Goal: Task Accomplishment & Management: Manage account settings

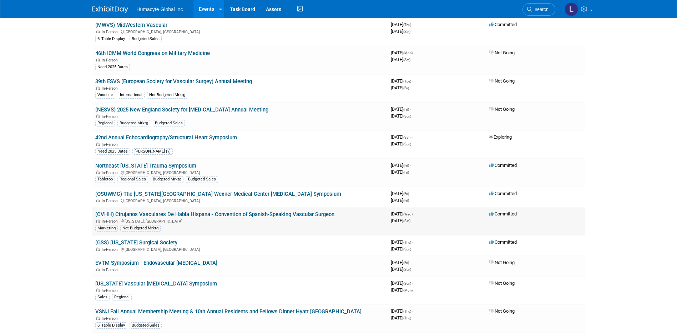
scroll to position [214, 0]
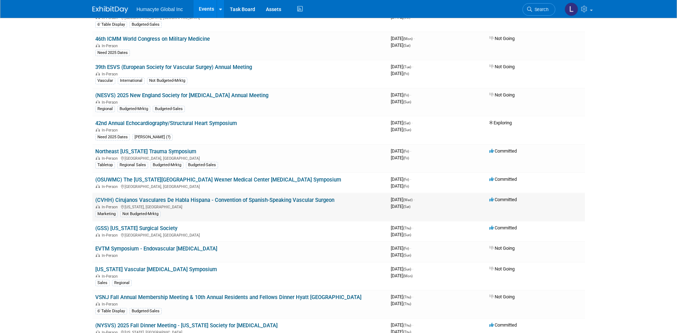
click at [173, 198] on link "(CVHH) Cirujanos Vasculares De Habla Hispana - Convention of Spanish-Speaking V…" at bounding box center [214, 200] width 239 height 6
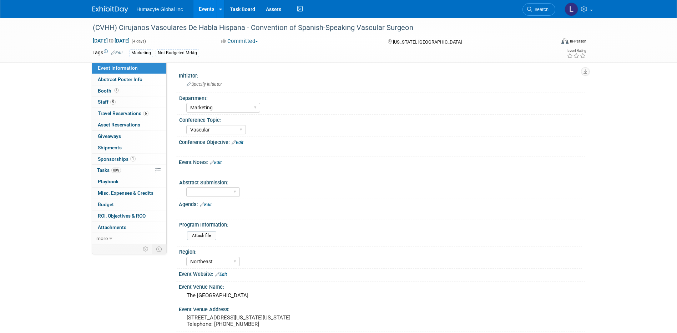
select select "Marketing"
select select "Vascular"
select select "Northeast"
click at [107, 171] on span "Tasks 80%" at bounding box center [109, 170] width 24 height 6
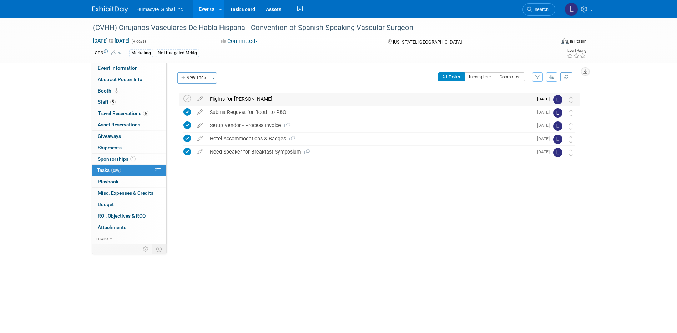
click at [230, 97] on div "Flights for Dr. Grandas" at bounding box center [369, 99] width 327 height 12
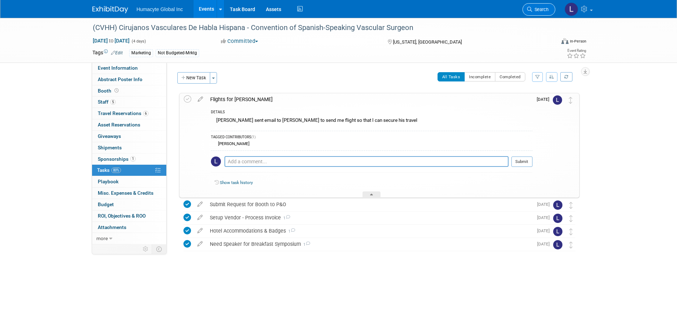
click at [544, 9] on span "Search" at bounding box center [540, 9] width 16 height 5
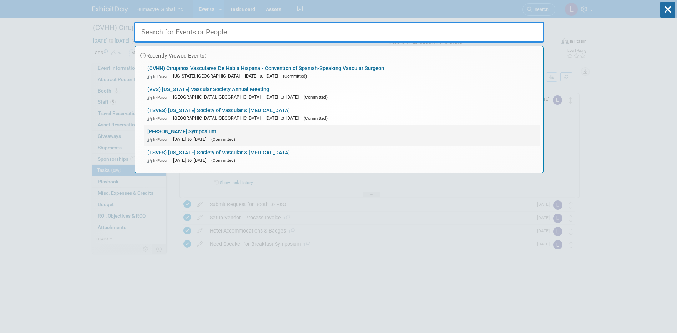
click at [183, 134] on link "VEITH Symposium In-Person Nov 18, 2025 to Nov 22, 2025 (Committed)" at bounding box center [342, 135] width 396 height 21
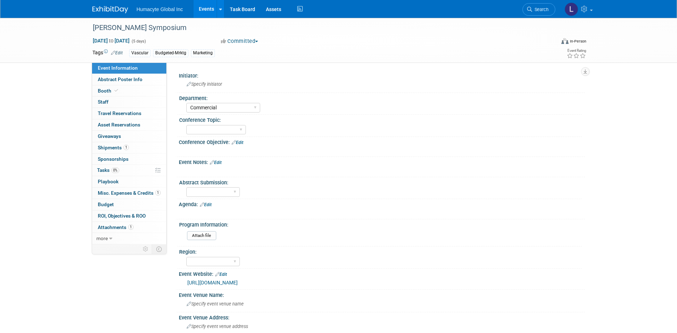
select select "Commercial"
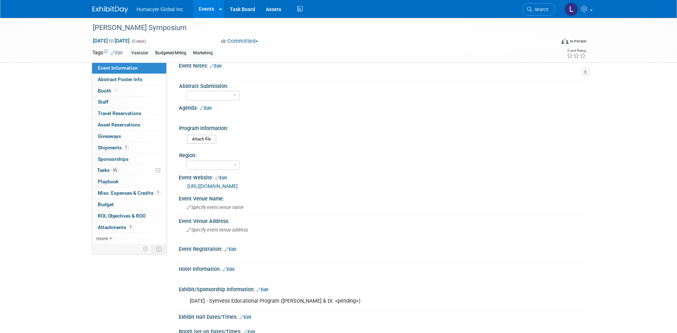
scroll to position [214, 0]
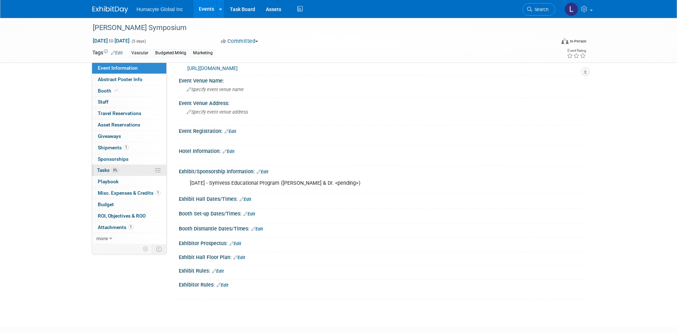
click at [104, 170] on span "Tasks 0%" at bounding box center [108, 170] width 22 height 6
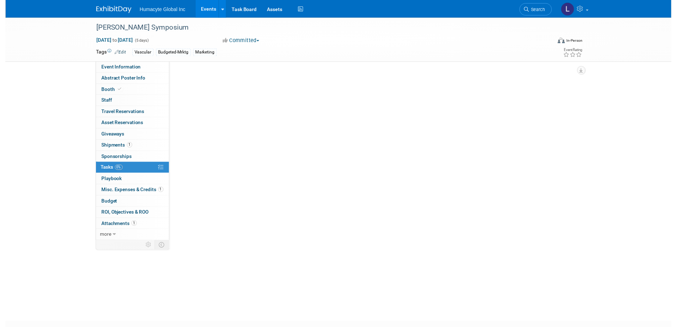
scroll to position [0, 0]
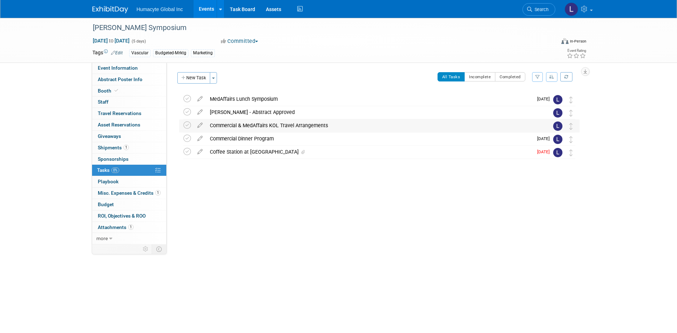
click at [307, 124] on div "Commercial & MedAffairs KOL Travel Arrangements" at bounding box center [372, 125] width 333 height 12
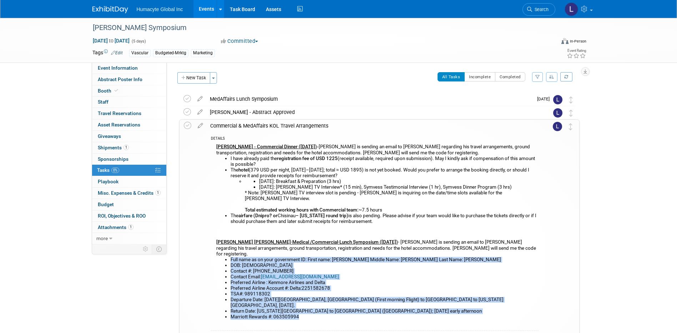
drag, startPoint x: 319, startPoint y: 300, endPoint x: 209, endPoint y: 249, distance: 121.7
click at [209, 249] on div "DETAILS Dr. Sokolov - Commercial Dinner (Wed, Nov 19) - Carlos is sending an em…" at bounding box center [373, 265] width 332 height 266
drag, startPoint x: 209, startPoint y: 249, endPoint x: 252, endPoint y: 269, distance: 47.4
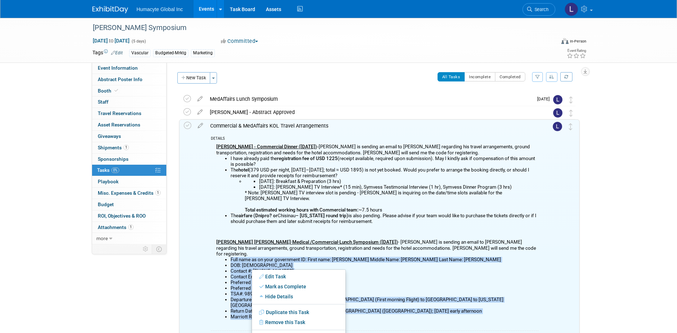
click at [196, 127] on icon at bounding box center [200, 124] width 12 height 9
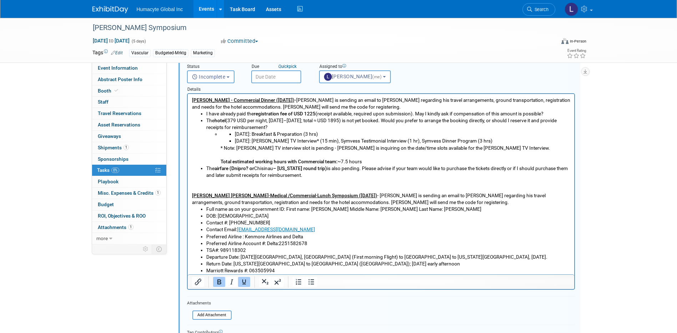
scroll to position [194, 0]
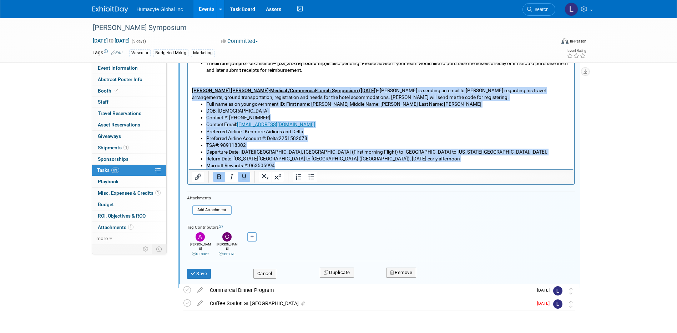
drag, startPoint x: 286, startPoint y: 166, endPoint x: 191, endPoint y: 87, distance: 123.0
click at [191, 87] on body "Dr. Sokolov - Commercial Dinner (Wed, Nov 19) - Carlos is sending an email to D…" at bounding box center [380, 80] width 379 height 177
copy body "Dr. Ernest Gene Moore - Medical /Commercial - Lunch Symposium (Thur, Nov 20) - …"
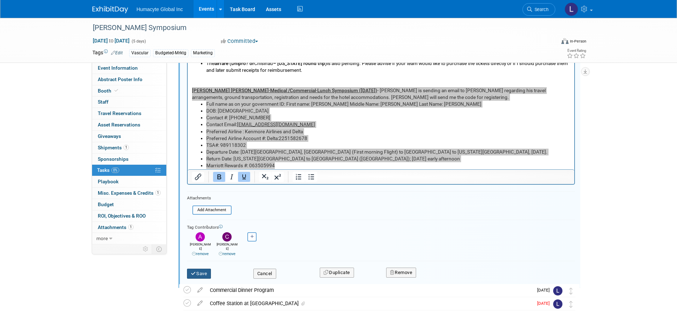
click at [187, 269] on button "Save" at bounding box center [199, 274] width 24 height 10
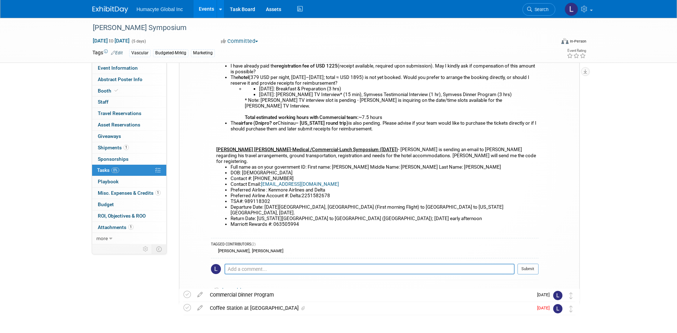
scroll to position [0, 0]
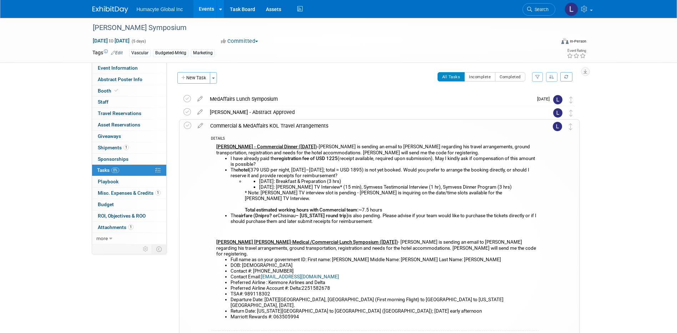
click at [526, 16] on li "Search" at bounding box center [539, 8] width 33 height 17
click at [531, 12] on link "Search" at bounding box center [539, 9] width 33 height 12
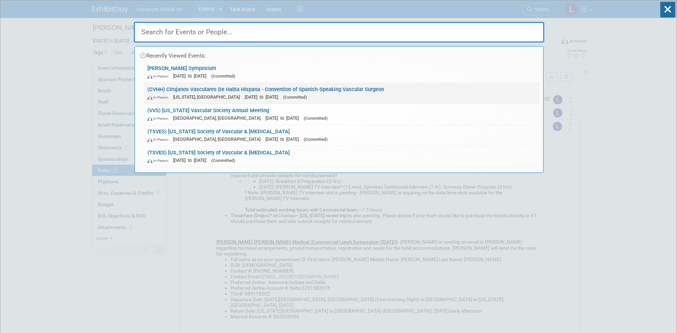
click at [218, 89] on link "(CVHH) Cirujanos Vasculares De Habla Hispana - Convention of Spanish-Speaking V…" at bounding box center [342, 93] width 396 height 21
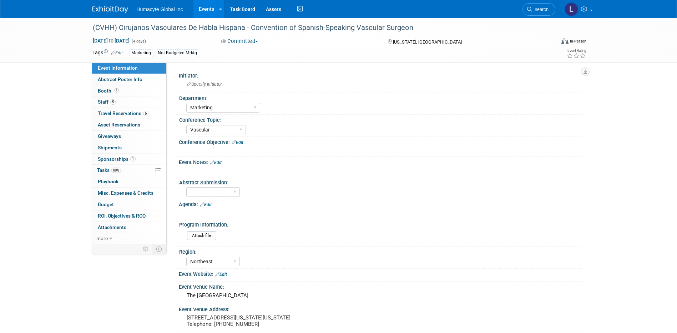
select select "Marketing"
select select "Vascular"
select select "Northeast"
click at [102, 169] on span "Tasks 80%" at bounding box center [109, 170] width 24 height 6
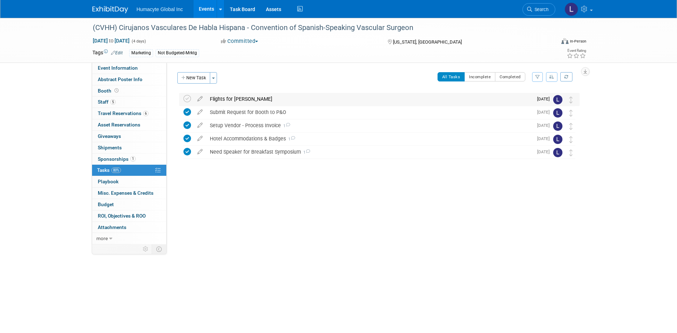
click at [224, 97] on div "Flights for [PERSON_NAME]" at bounding box center [369, 99] width 327 height 12
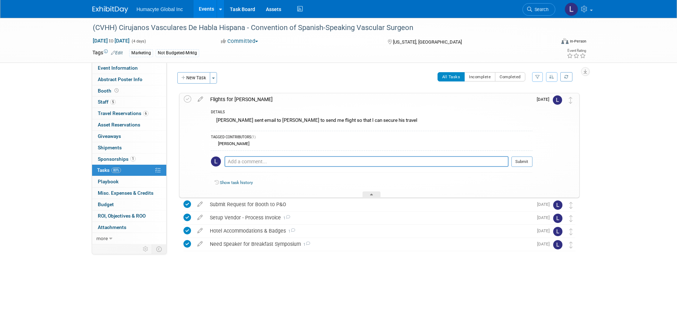
click at [216, 160] on img at bounding box center [216, 161] width 10 height 10
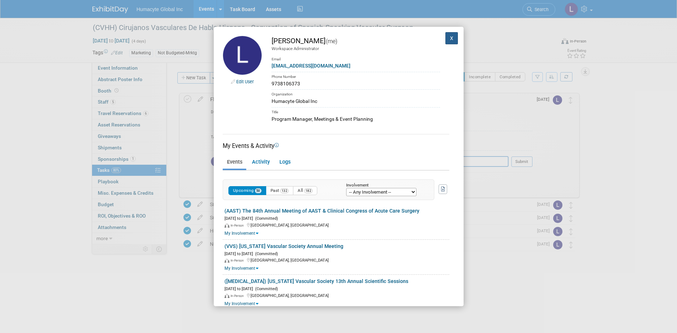
click at [446, 41] on button "X" at bounding box center [452, 38] width 13 height 12
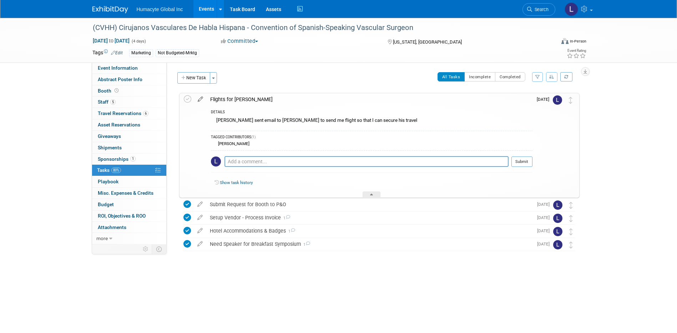
click at [201, 99] on icon at bounding box center [200, 97] width 12 height 9
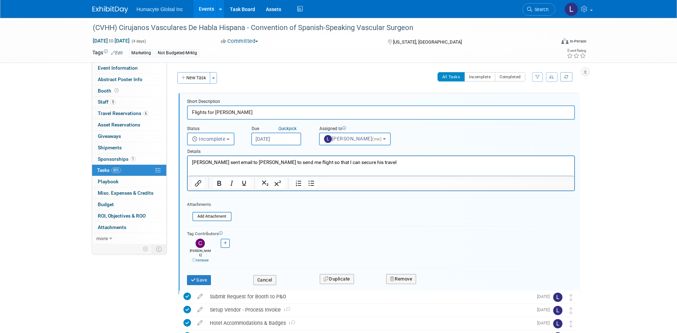
click at [381, 162] on p "[PERSON_NAME] sent email to [PERSON_NAME] to send me flight so that I can secur…" at bounding box center [381, 162] width 378 height 7
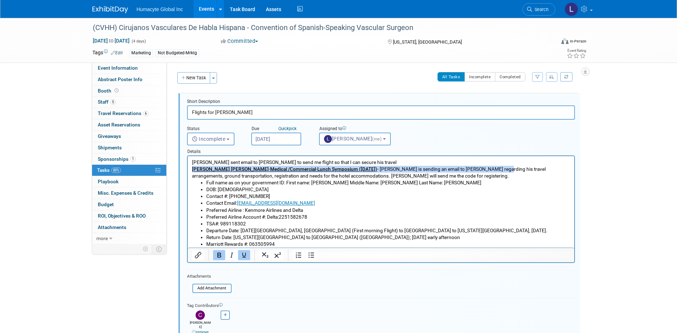
drag, startPoint x: 487, startPoint y: 169, endPoint x: 349, endPoint y: 325, distance: 207.7
click at [187, 169] on html "[PERSON_NAME] sent email to [PERSON_NAME] to send me flight so that I can secur…" at bounding box center [380, 201] width 387 height 91
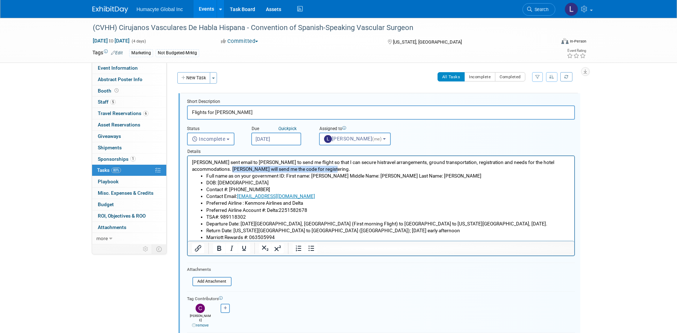
drag, startPoint x: 288, startPoint y: 168, endPoint x: 373, endPoint y: 326, distance: 179.7
click at [187, 170] on html "[PERSON_NAME] sent email to [PERSON_NAME] to send me flight so that I can secur…" at bounding box center [380, 198] width 387 height 85
click at [287, 181] on li "DOB: [DEMOGRAPHIC_DATA]" at bounding box center [388, 182] width 364 height 7
drag, startPoint x: 286, startPoint y: 167, endPoint x: 356, endPoint y: 324, distance: 172.3
click at [187, 167] on html "[PERSON_NAME] sent email to [PERSON_NAME] to send me flight so that I can secur…" at bounding box center [380, 198] width 387 height 85
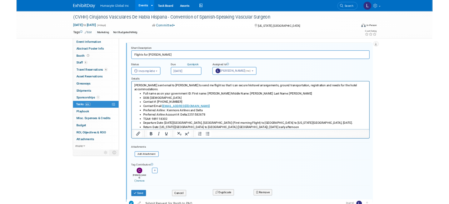
scroll to position [36, 0]
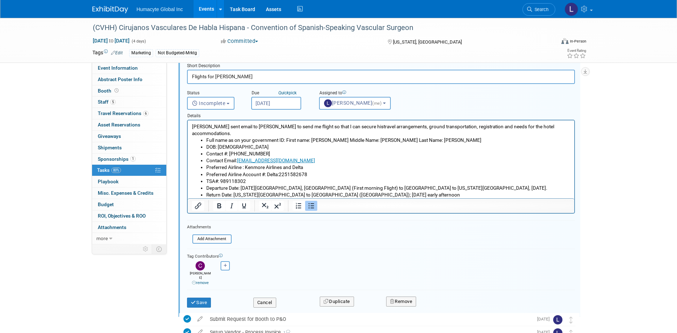
click at [286, 198] on li "Marriott Rewards #: 063505994" at bounding box center [388, 201] width 364 height 7
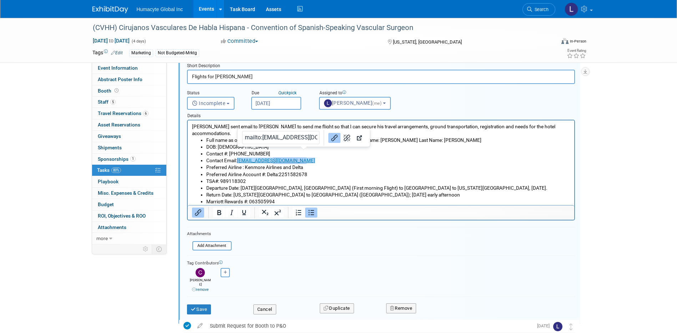
drag, startPoint x: 309, startPoint y: 155, endPoint x: 274, endPoint y: 156, distance: 35.7
click at [274, 157] on li "Contact Email: [EMAIL_ADDRESS][DOMAIN_NAME]﻿" at bounding box center [388, 160] width 364 height 7
drag, startPoint x: 239, startPoint y: 153, endPoint x: 305, endPoint y: 156, distance: 66.5
click at [305, 157] on li "Contact Email: [EMAIL_ADDRESS][DOMAIN_NAME]" at bounding box center [388, 160] width 364 height 7
copy link "[EMAIL_ADDRESS][DOMAIN_NAME]"
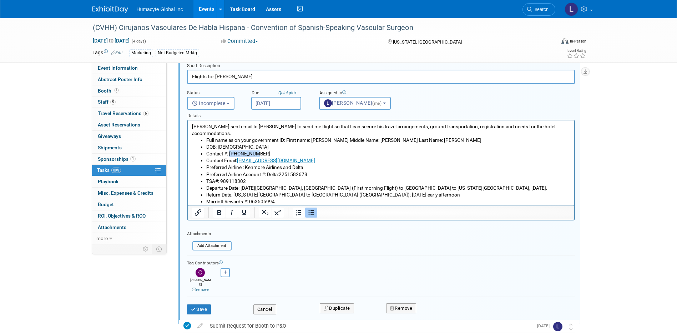
drag, startPoint x: 271, startPoint y: 148, endPoint x: 230, endPoint y: 145, distance: 41.5
click at [230, 150] on li "Contact #: [PHONE_NUMBER]" at bounding box center [388, 153] width 364 height 7
copy li "8659244832"
